Goal: Information Seeking & Learning: Check status

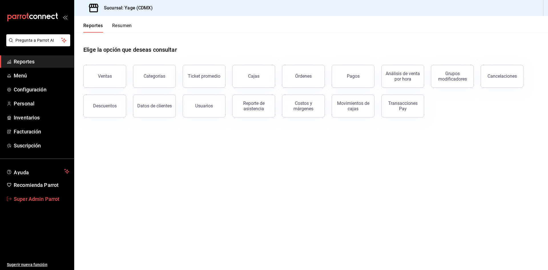
click at [58, 197] on span "Super Admin Parrot" at bounding box center [42, 199] width 56 height 8
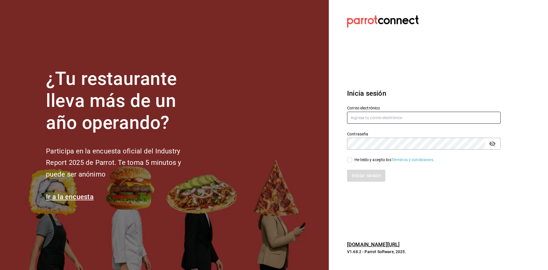
click at [379, 122] on input "text" at bounding box center [424, 118] width 154 height 12
paste input "labotica@metepec.com"
type input "labotica@metepec.com"
click at [350, 160] on input "He leído y acepto los Términos y condiciones." at bounding box center [349, 159] width 5 height 5
checkbox input "true"
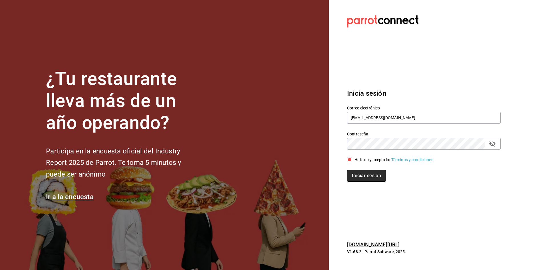
click at [361, 178] on button "Iniciar sesión" at bounding box center [366, 176] width 39 height 12
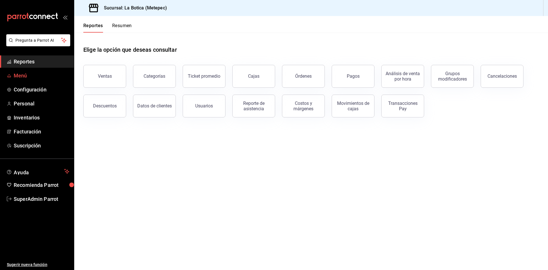
click at [39, 74] on span "Menú" at bounding box center [42, 76] width 56 height 8
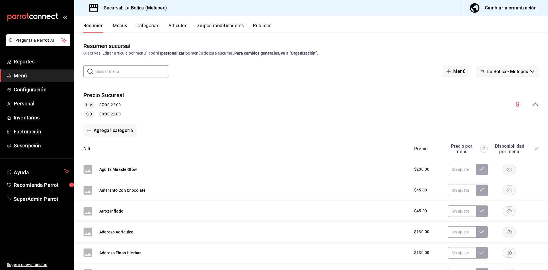
click at [534, 151] on icon "collapse-category-row" at bounding box center [536, 148] width 5 height 5
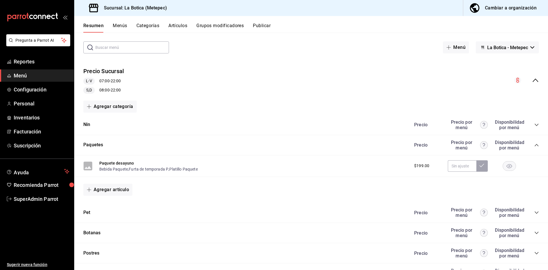
scroll to position [57, 0]
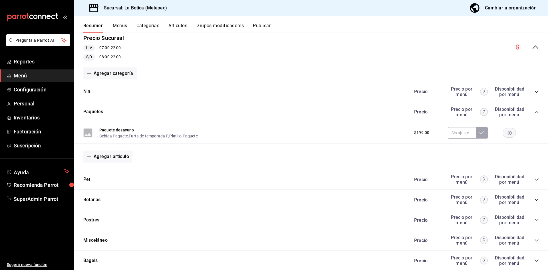
click at [528, 115] on div "Precio Precio por menú Disponibilidad por menú" at bounding box center [473, 111] width 130 height 11
click at [534, 113] on icon "collapse-category-row" at bounding box center [536, 112] width 5 height 5
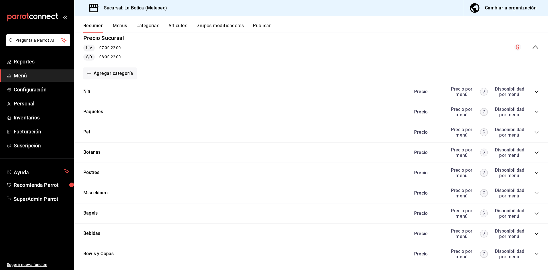
scroll to position [171, 0]
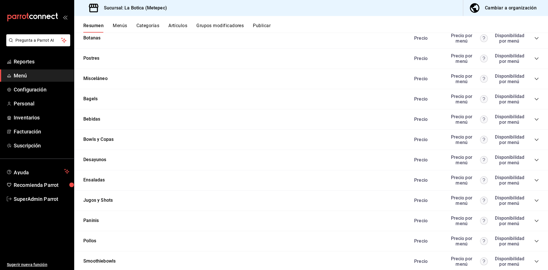
click at [534, 119] on icon "collapse-category-row" at bounding box center [536, 119] width 5 height 5
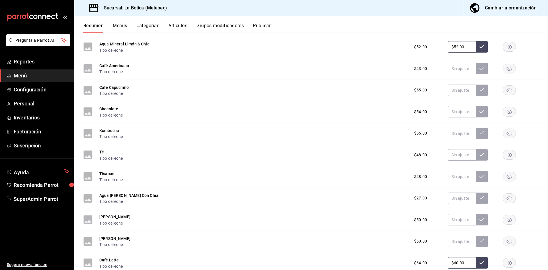
scroll to position [285, 0]
click at [42, 198] on span "SuperAdmin Parrot" at bounding box center [42, 199] width 56 height 8
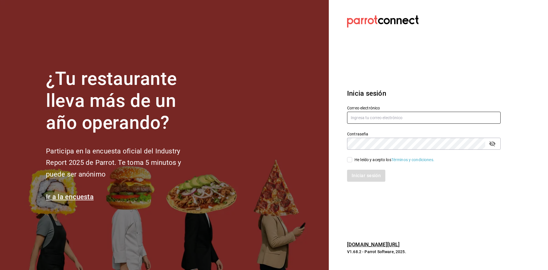
click at [409, 121] on input "text" at bounding box center [424, 118] width 154 height 12
paste input "okai@interlomas.com"
type input "okai@interlomas.com"
click at [350, 160] on input "He leído y acepto los Términos y condiciones." at bounding box center [349, 159] width 5 height 5
checkbox input "true"
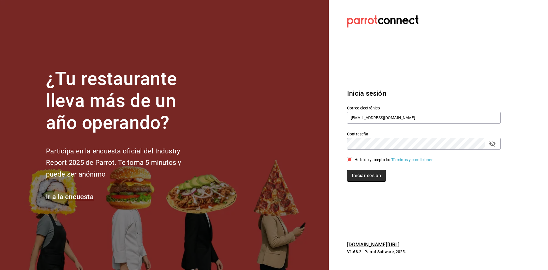
click at [356, 171] on button "Iniciar sesión" at bounding box center [366, 176] width 39 height 12
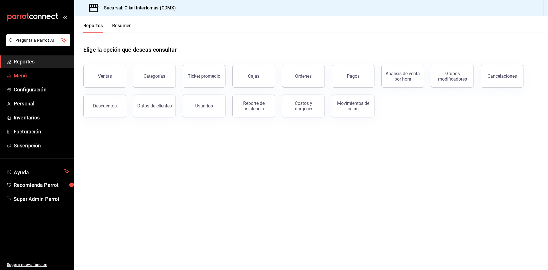
click at [27, 72] on span "Menú" at bounding box center [42, 76] width 56 height 8
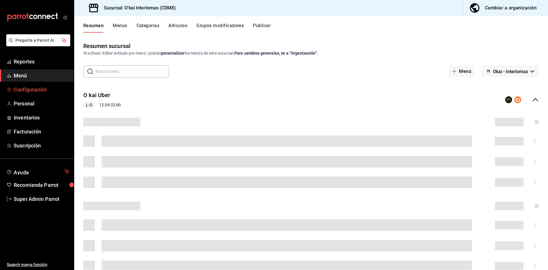
click at [37, 87] on span "Configuración" at bounding box center [42, 90] width 56 height 8
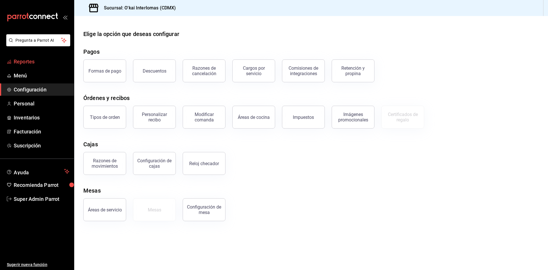
click at [34, 65] on span "Reportes" at bounding box center [42, 62] width 56 height 8
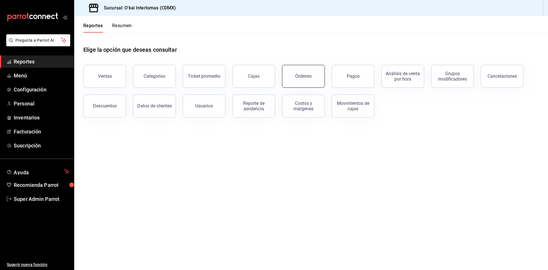
click at [308, 78] on div "Órdenes" at bounding box center [303, 75] width 17 height 5
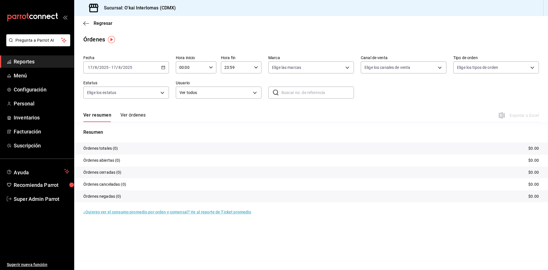
click at [141, 114] on button "Ver órdenes" at bounding box center [132, 117] width 25 height 10
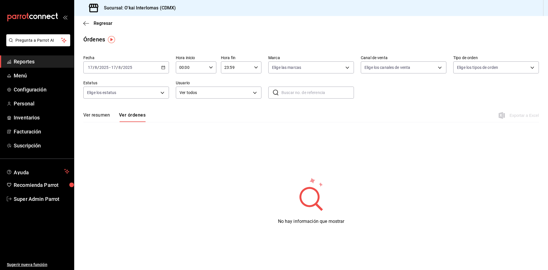
click at [100, 115] on button "Ver resumen" at bounding box center [96, 117] width 27 height 10
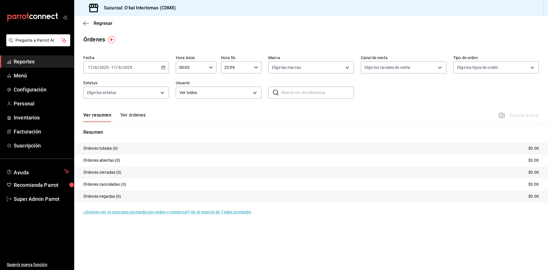
click at [124, 115] on button "Ver órdenes" at bounding box center [132, 117] width 25 height 10
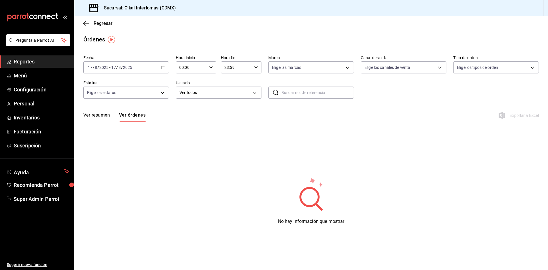
click at [94, 109] on div "Ver resumen Ver órdenes Exportar a Excel" at bounding box center [311, 113] width 456 height 17
click at [95, 113] on button "Ver resumen" at bounding box center [96, 117] width 27 height 10
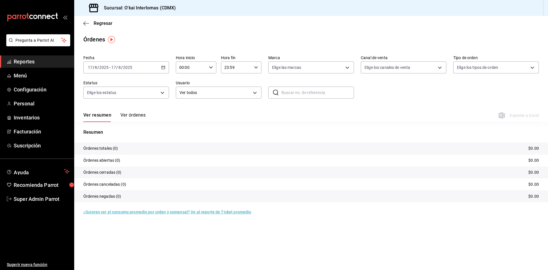
click at [163, 69] on \(Stroke\) "button" at bounding box center [163, 67] width 3 height 3
click at [120, 100] on span "Ayer" at bounding box center [110, 97] width 44 height 6
click at [133, 117] on button "Ver órdenes" at bounding box center [132, 117] width 25 height 10
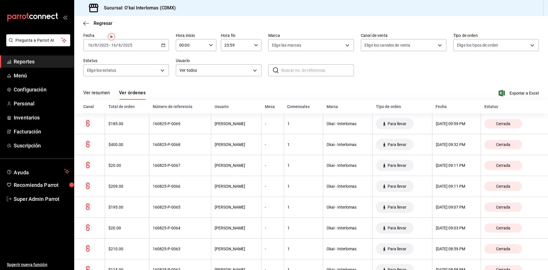
scroll to position [1, 0]
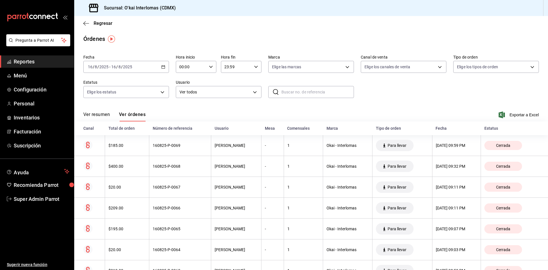
click at [106, 116] on button "Ver resumen" at bounding box center [96, 117] width 27 height 10
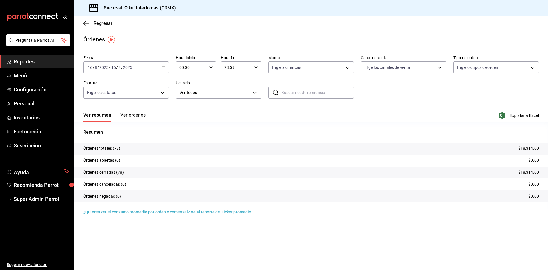
click at [133, 116] on button "Ver órdenes" at bounding box center [132, 117] width 25 height 10
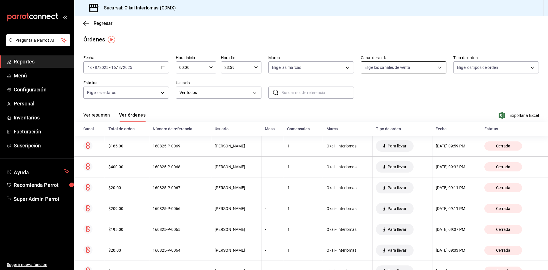
click at [392, 66] on body "Pregunta a Parrot AI Reportes Menú Configuración Personal Inventarios Facturaci…" at bounding box center [274, 135] width 548 height 270
click at [389, 108] on span "Punto de venta" at bounding box center [407, 109] width 66 height 6
type input "PARROT"
checkbox input "true"
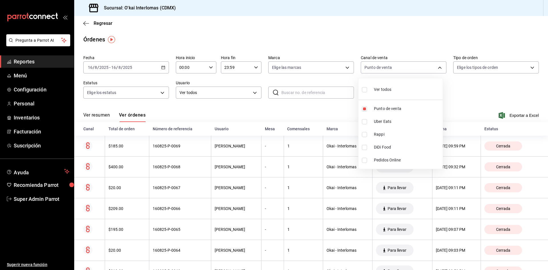
click at [209, 112] on div at bounding box center [274, 135] width 548 height 270
click at [162, 64] on div "2025-08-16 16 / 8 / 2025 - 2025-08-16 16 / 8 / 2025" at bounding box center [126, 67] width 86 height 12
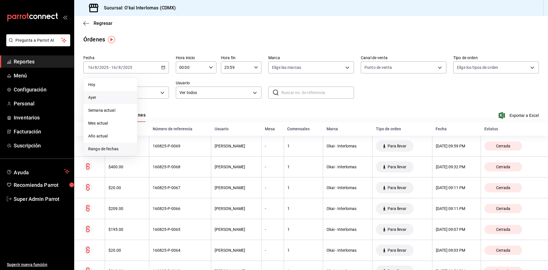
click at [111, 146] on li "Rango de fechas" at bounding box center [110, 148] width 53 height 13
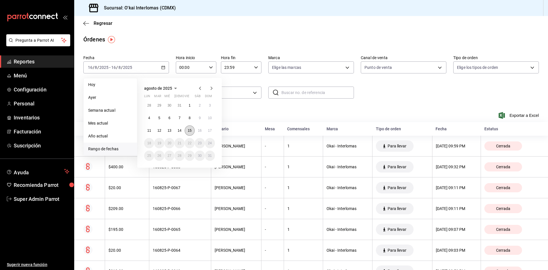
click at [192, 133] on button "15" at bounding box center [190, 130] width 10 height 10
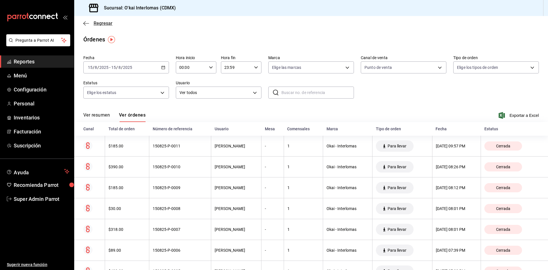
click at [85, 24] on icon "button" at bounding box center [86, 23] width 6 height 5
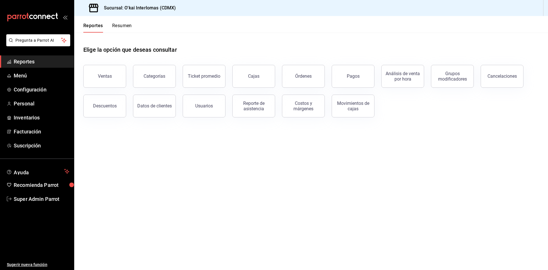
click at [335, 170] on main "Elige la opción que deseas consultar Ventas Categorías Ticket promedio Cajas Ór…" at bounding box center [311, 151] width 474 height 237
click at [317, 74] on button "Órdenes" at bounding box center [303, 76] width 43 height 23
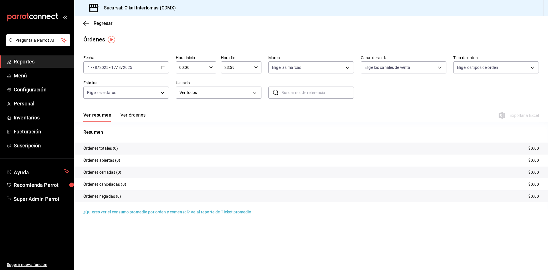
click at [162, 68] on icon "button" at bounding box center [163, 67] width 4 height 4
click at [100, 98] on span "Ayer" at bounding box center [110, 97] width 44 height 6
click at [131, 115] on button "Ver órdenes" at bounding box center [132, 117] width 25 height 10
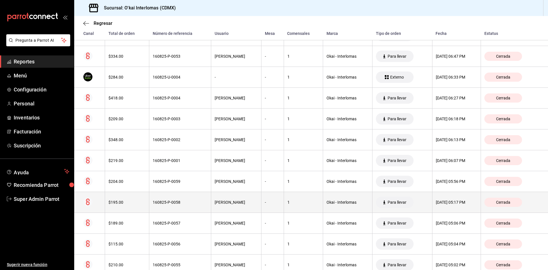
scroll to position [486, 0]
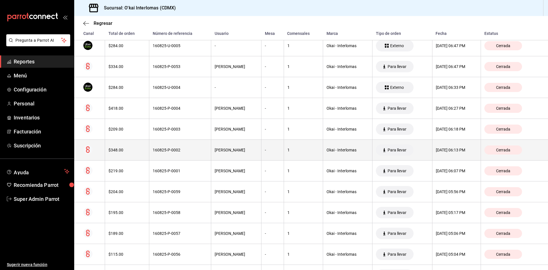
drag, startPoint x: 194, startPoint y: 178, endPoint x: 162, endPoint y: 142, distance: 48.7
click at [162, 142] on th "160825-P-0002" at bounding box center [180, 150] width 62 height 21
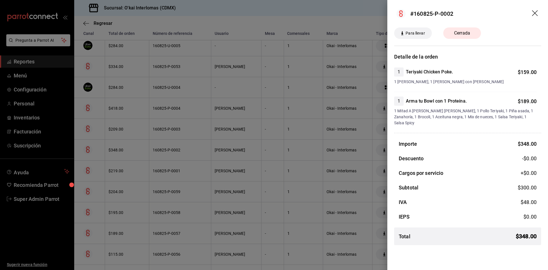
scroll to position [372, 0]
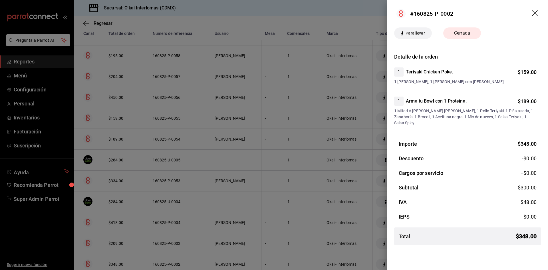
click at [192, 150] on div at bounding box center [274, 135] width 548 height 270
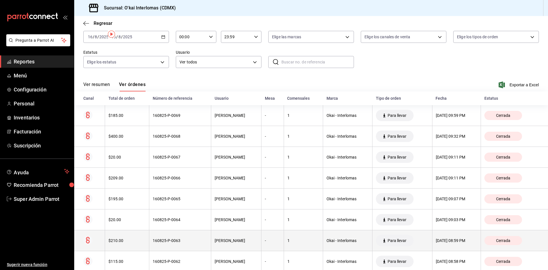
scroll to position [0, 0]
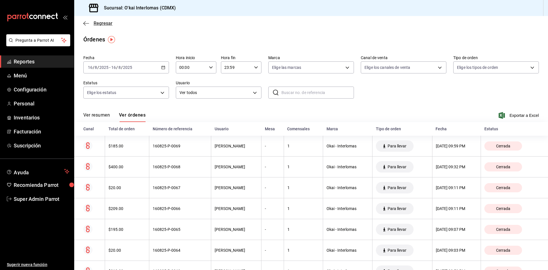
click at [89, 23] on icon "button" at bounding box center [86, 23] width 6 height 0
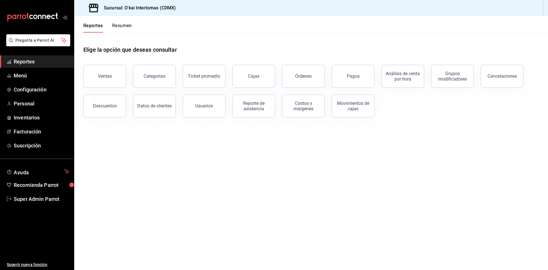
click at [339, 213] on main "Elige la opción que deseas consultar Ventas Categorías Ticket promedio Cajas Ór…" at bounding box center [311, 151] width 474 height 237
drag, startPoint x: 328, startPoint y: 205, endPoint x: 264, endPoint y: 141, distance: 90.2
click at [264, 141] on main "Elige la opción que deseas consultar Ventas Categorías Ticket promedio Cajas Ór…" at bounding box center [311, 151] width 474 height 237
